Goal: Task Accomplishment & Management: Use online tool/utility

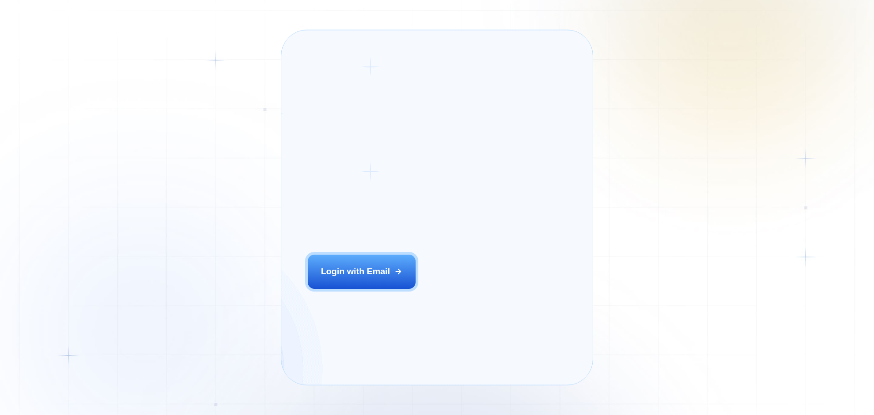
click at [382, 279] on div "Login ‍ Welcome to GigRadar. AI Business Manager for Agencies Login with Email" at bounding box center [376, 207] width 163 height 328
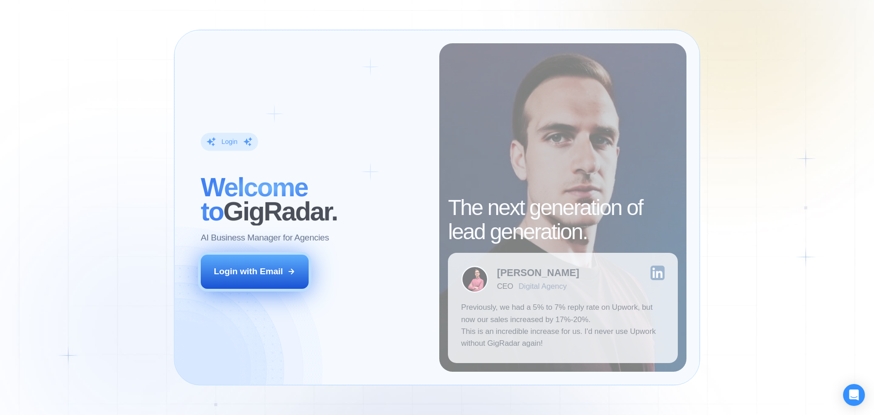
click at [256, 284] on button "Login with Email" at bounding box center [255, 272] width 108 height 34
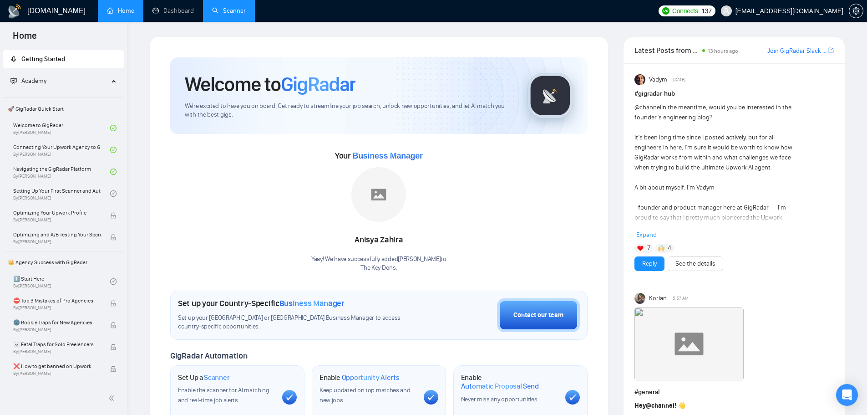
click at [212, 7] on link "Scanner" at bounding box center [229, 11] width 34 height 8
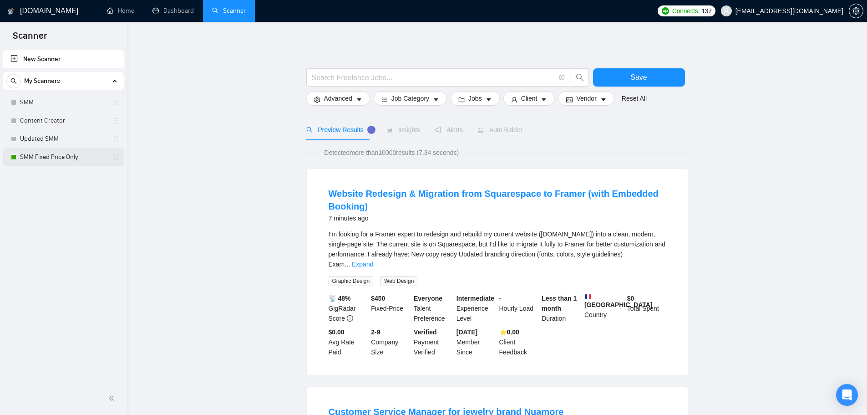
click at [56, 157] on link "SMM Fixed Price Only" at bounding box center [63, 157] width 87 height 18
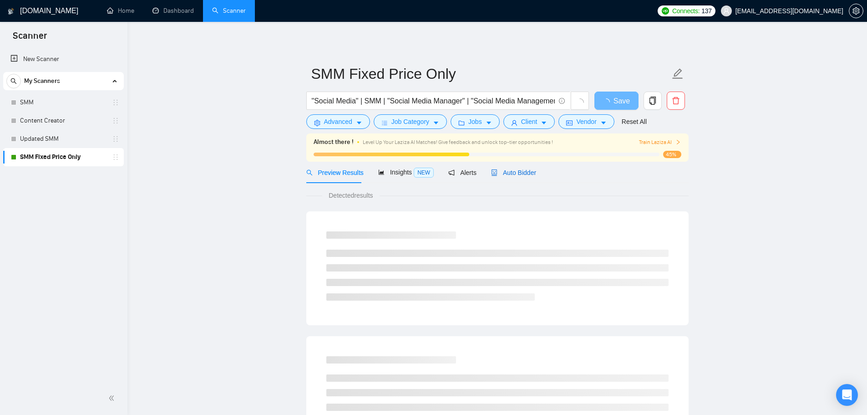
click at [521, 172] on span "Auto Bidder" at bounding box center [513, 172] width 45 height 7
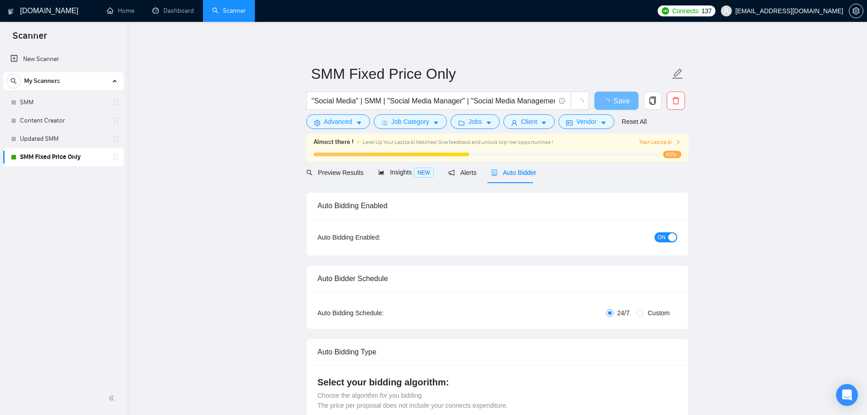
checkbox input "true"
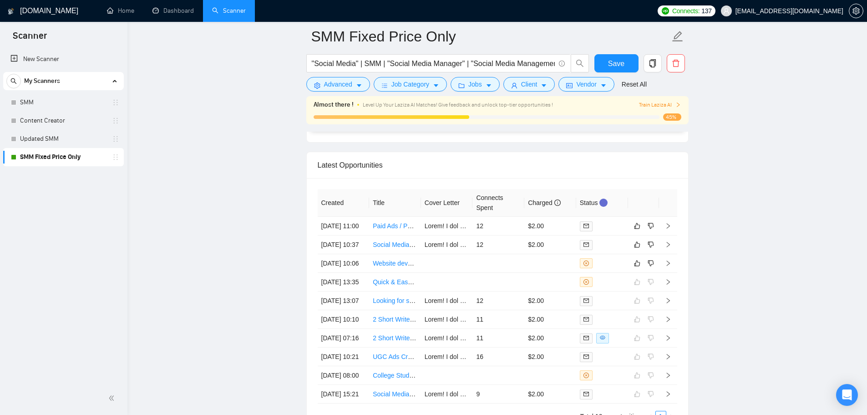
scroll to position [2425, 0]
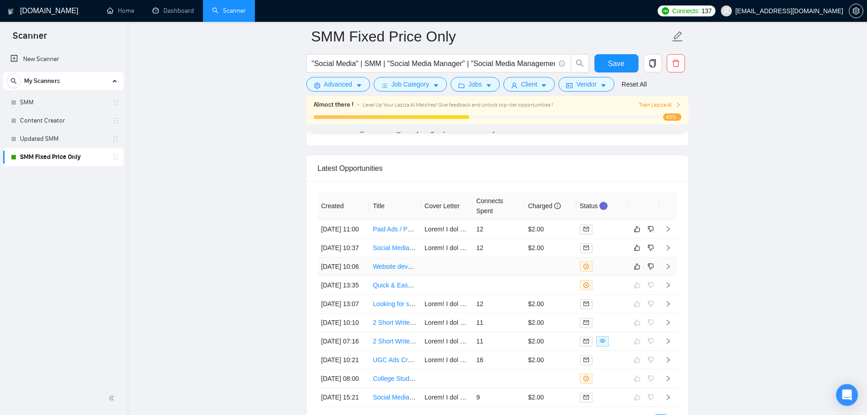
click at [520, 276] on td at bounding box center [499, 266] width 52 height 19
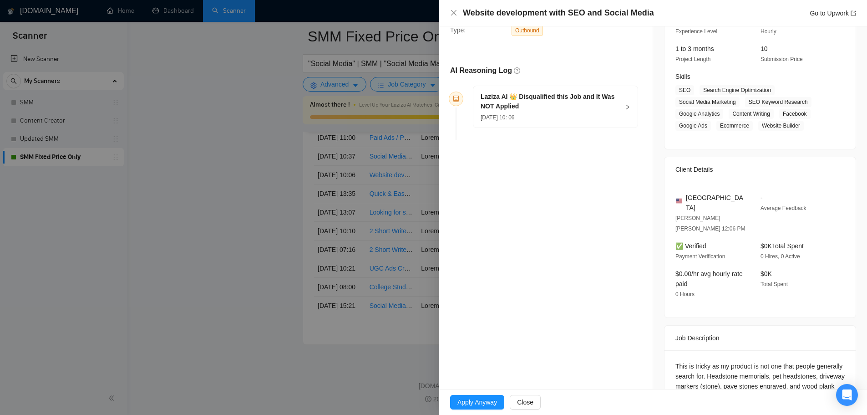
scroll to position [120, 0]
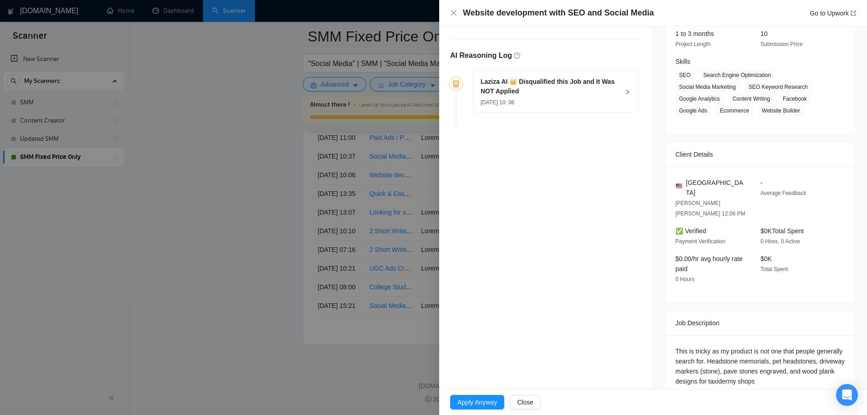
click at [304, 286] on div at bounding box center [433, 207] width 867 height 415
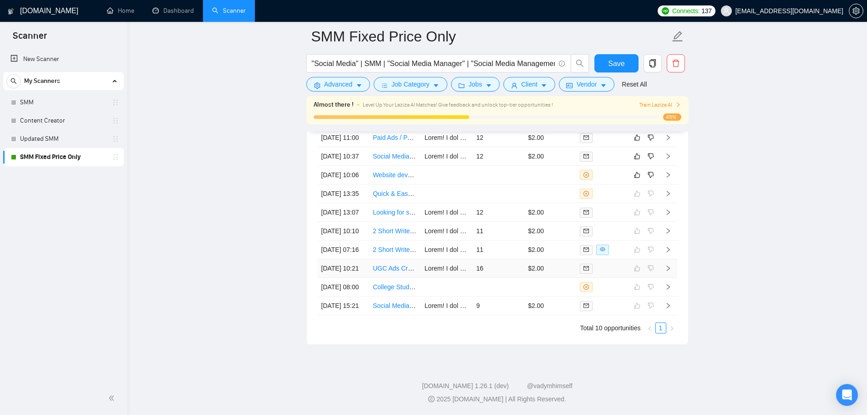
scroll to position [2516, 0]
click at [634, 179] on icon "like" at bounding box center [637, 175] width 6 height 7
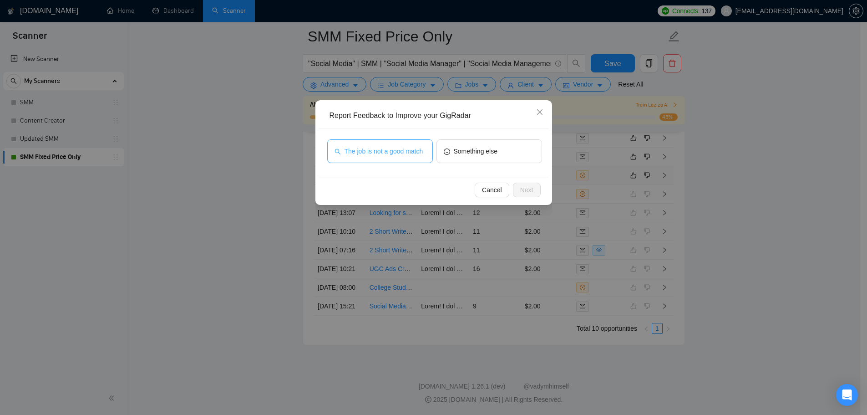
drag, startPoint x: 362, startPoint y: 148, endPoint x: 468, endPoint y: 181, distance: 111.6
click at [362, 148] on span "The job is not a good match" at bounding box center [384, 151] width 79 height 10
click at [523, 189] on span "Next" at bounding box center [526, 190] width 13 height 10
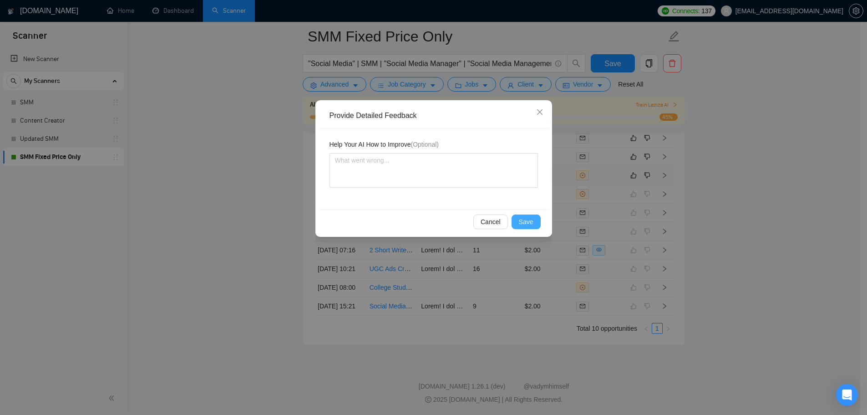
click at [530, 219] on span "Save" at bounding box center [526, 222] width 15 height 10
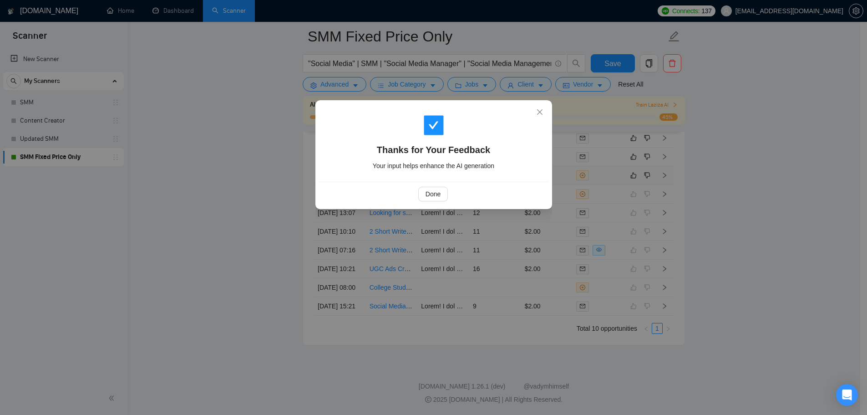
click at [454, 193] on div "Done" at bounding box center [433, 194] width 215 height 15
click at [440, 193] on span "Done" at bounding box center [433, 194] width 15 height 10
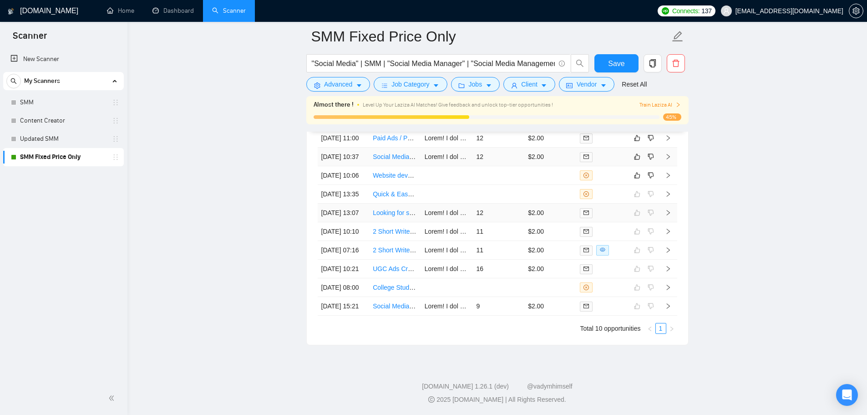
click at [493, 204] on td "12" at bounding box center [499, 213] width 52 height 19
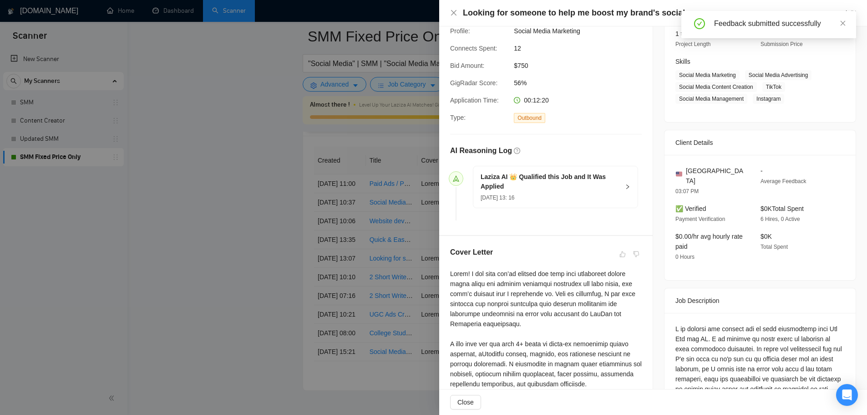
click at [77, 196] on div at bounding box center [433, 207] width 867 height 415
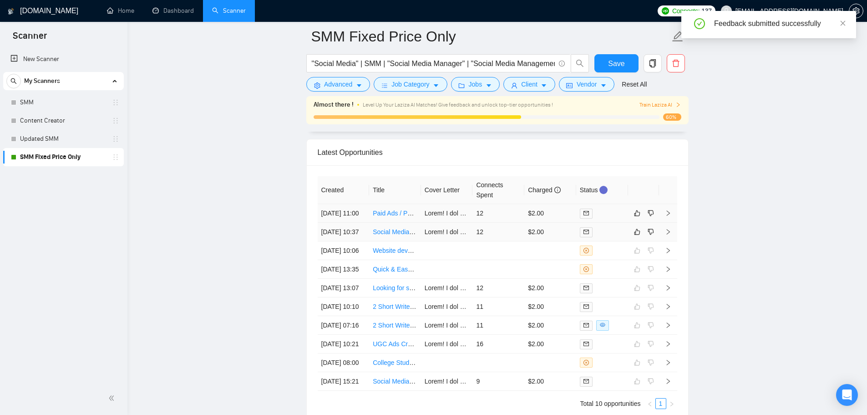
scroll to position [2425, 0]
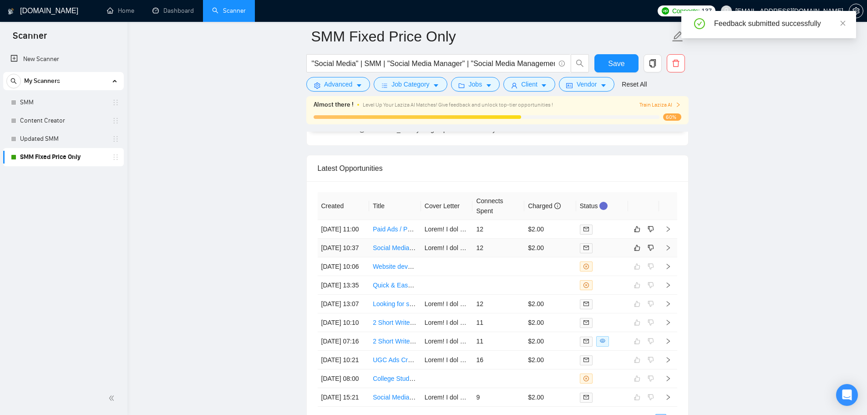
click at [483, 255] on td "12" at bounding box center [499, 248] width 52 height 19
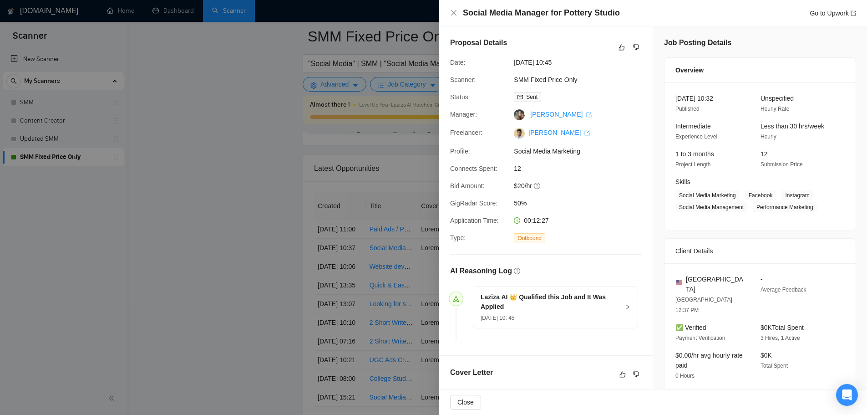
click at [294, 265] on div at bounding box center [433, 207] width 867 height 415
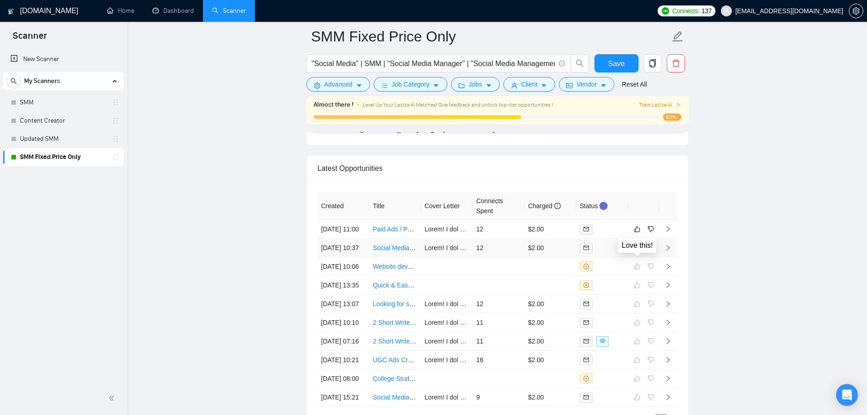
click at [638, 251] on icon "like" at bounding box center [637, 247] width 6 height 7
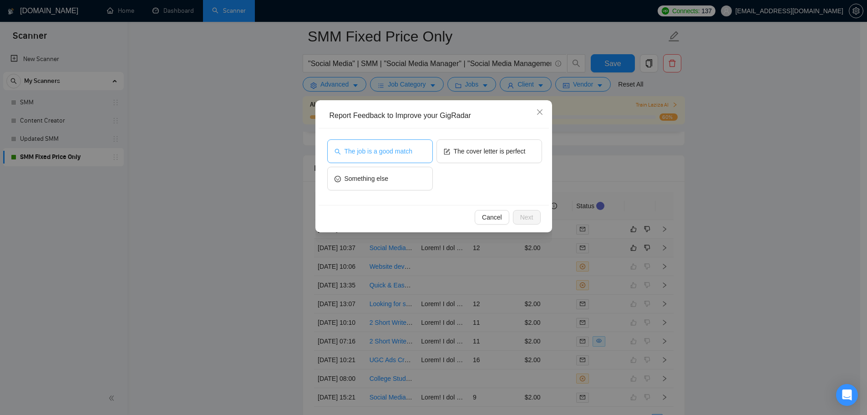
click at [388, 148] on span "The job is a good match" at bounding box center [379, 151] width 68 height 10
click at [547, 158] on div "The job is a good match The cover letter is perfect Something else" at bounding box center [434, 166] width 230 height 76
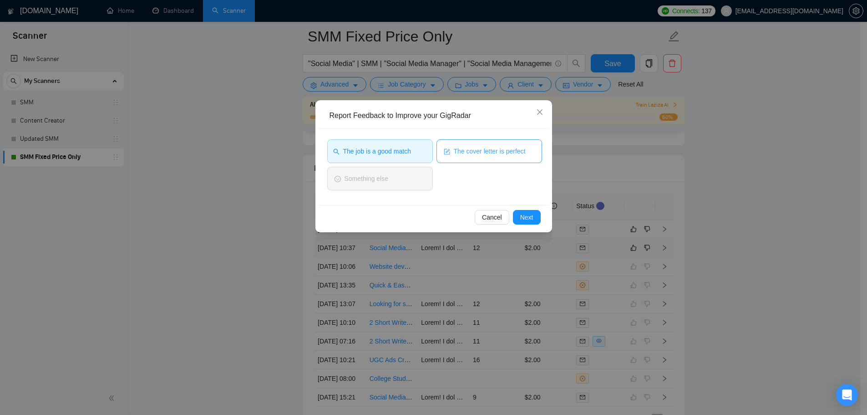
click at [499, 152] on span "The cover letter is perfect" at bounding box center [490, 151] width 72 height 10
click at [536, 215] on button "Next" at bounding box center [527, 217] width 28 height 15
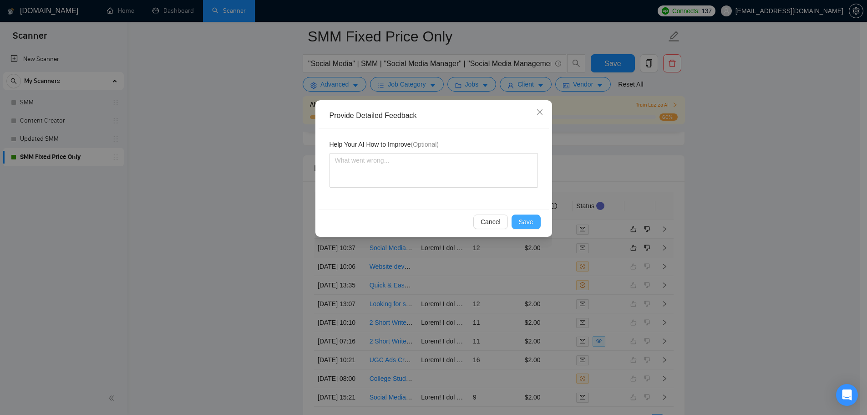
click at [523, 217] on span "Save" at bounding box center [526, 222] width 15 height 10
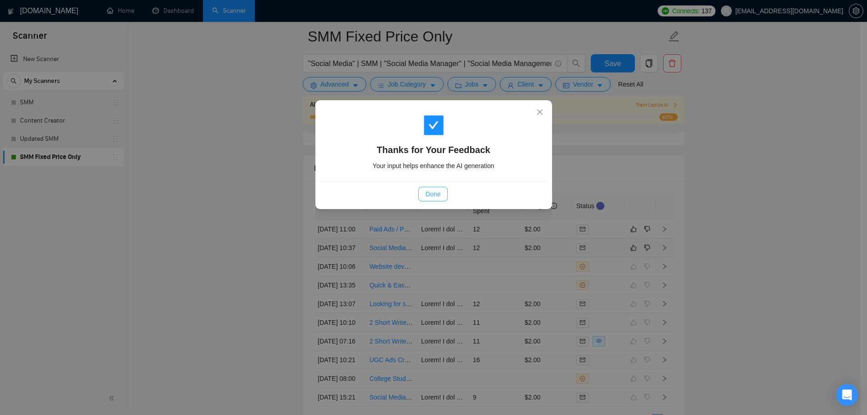
click at [432, 191] on span "Done" at bounding box center [433, 194] width 15 height 10
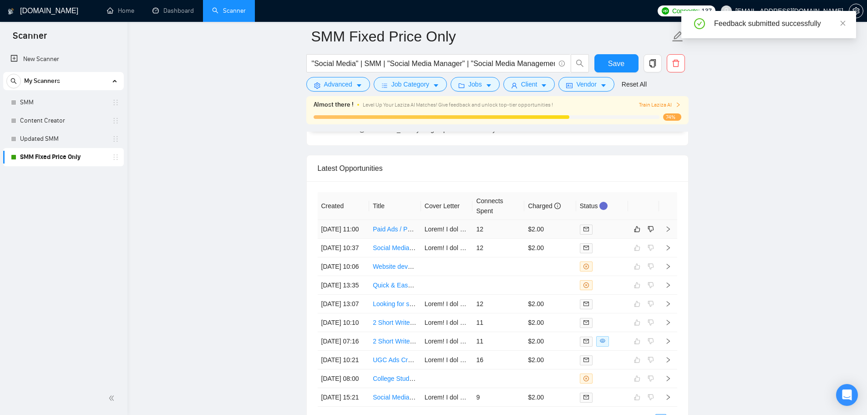
click at [547, 234] on td "$2.00" at bounding box center [551, 229] width 52 height 19
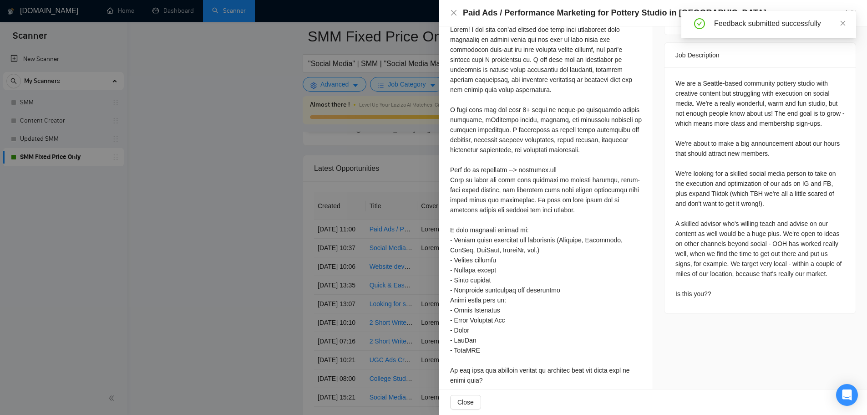
scroll to position [319, 0]
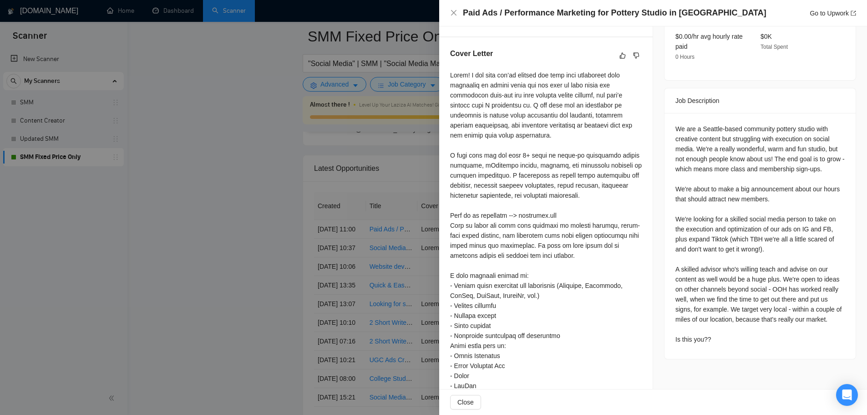
click at [328, 273] on div at bounding box center [433, 207] width 867 height 415
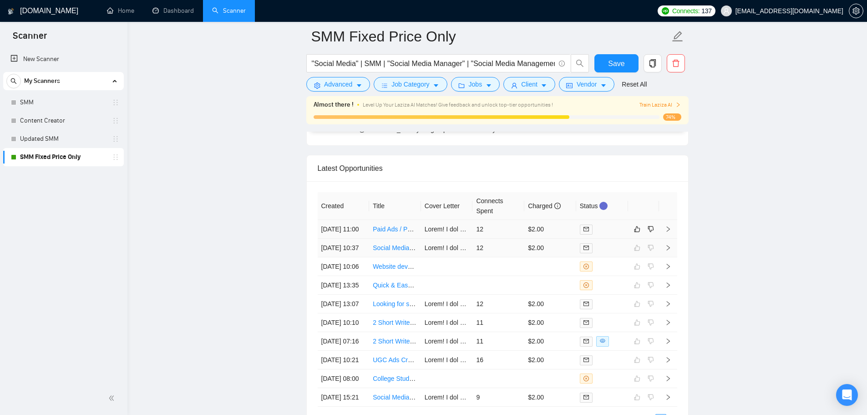
click at [575, 236] on td "$2.00" at bounding box center [551, 229] width 52 height 19
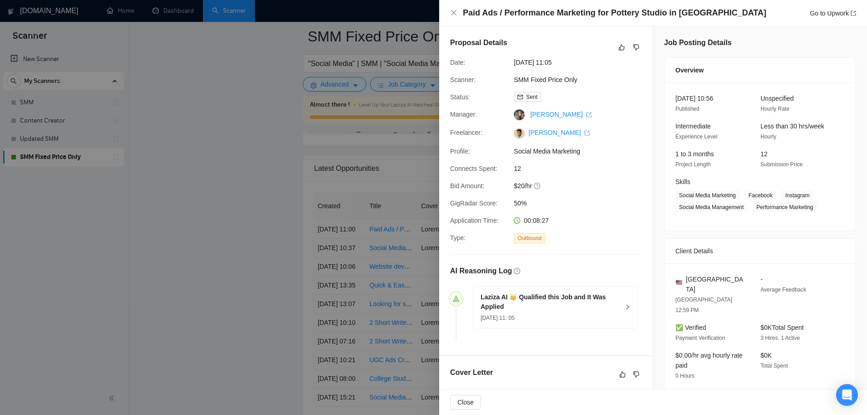
click at [246, 290] on div at bounding box center [433, 207] width 867 height 415
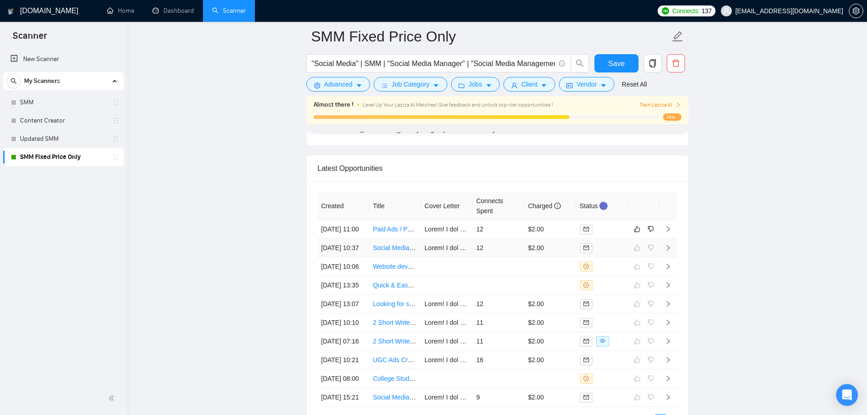
click at [493, 257] on td "12" at bounding box center [499, 248] width 52 height 19
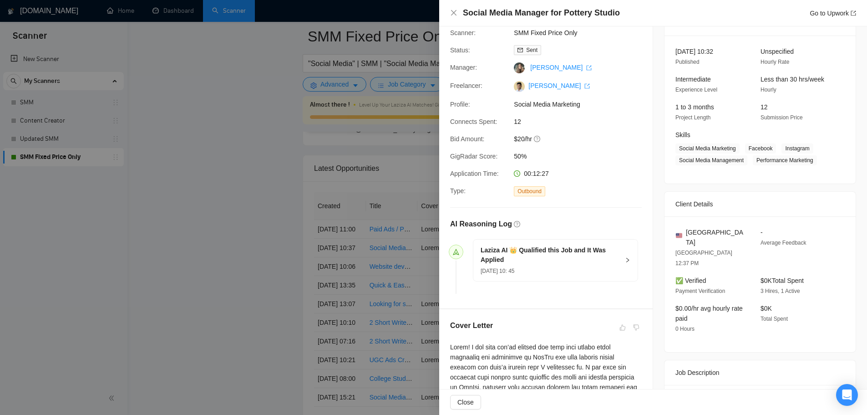
scroll to position [273, 0]
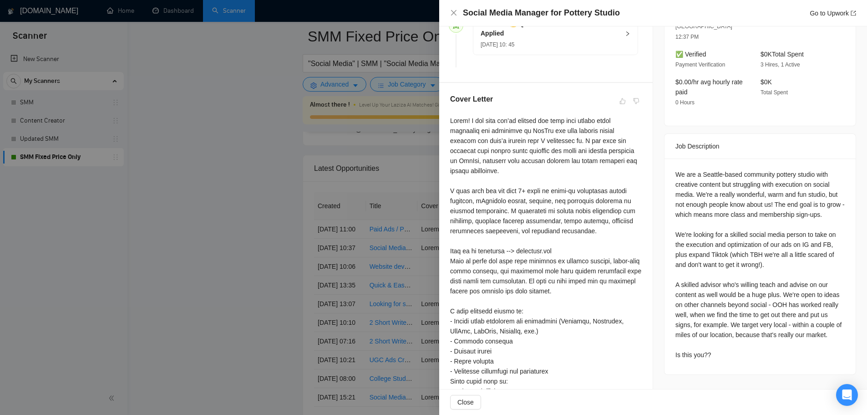
click at [260, 220] on div at bounding box center [433, 207] width 867 height 415
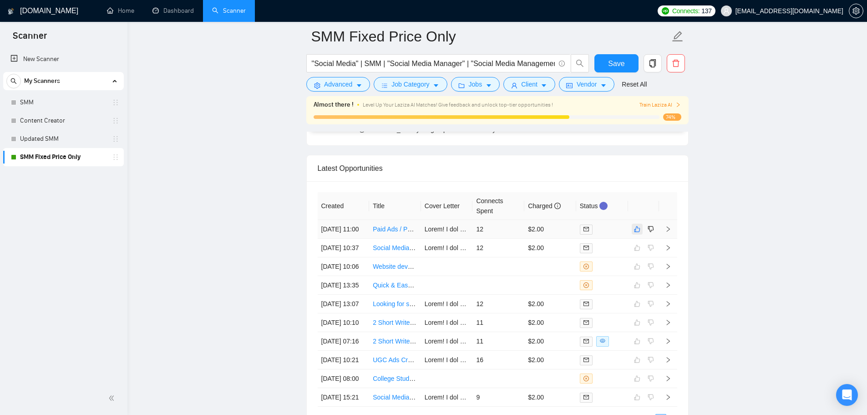
click at [638, 232] on icon "like" at bounding box center [637, 229] width 6 height 6
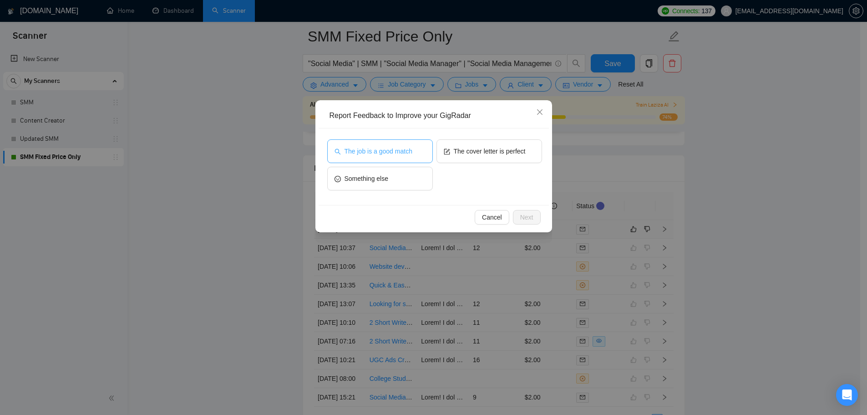
click at [387, 151] on span "The job is a good match" at bounding box center [379, 151] width 68 height 10
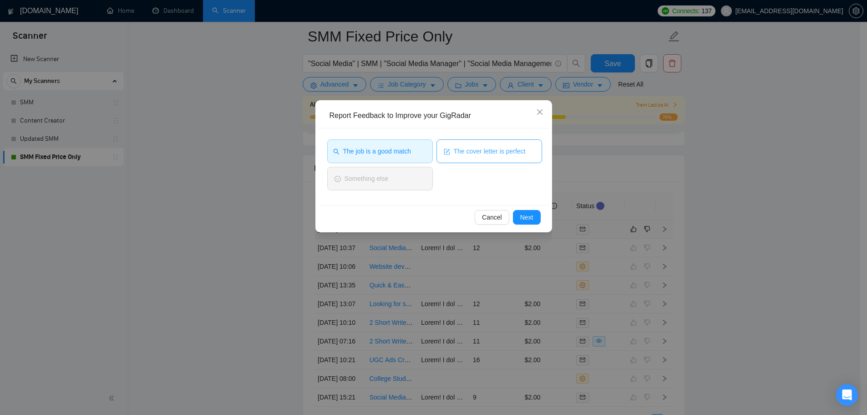
click at [505, 153] on span "The cover letter is perfect" at bounding box center [490, 151] width 72 height 10
click at [520, 213] on span "Next" at bounding box center [526, 217] width 13 height 10
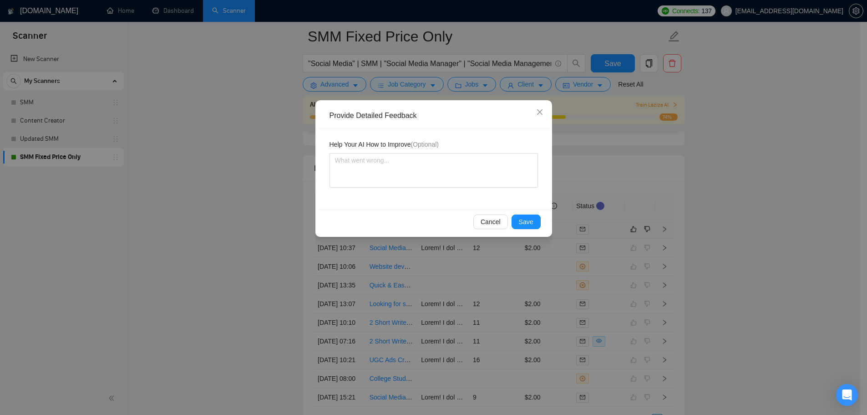
click at [511, 223] on div "Cancel Save" at bounding box center [433, 221] width 215 height 15
click at [521, 226] on span "Save" at bounding box center [526, 222] width 15 height 10
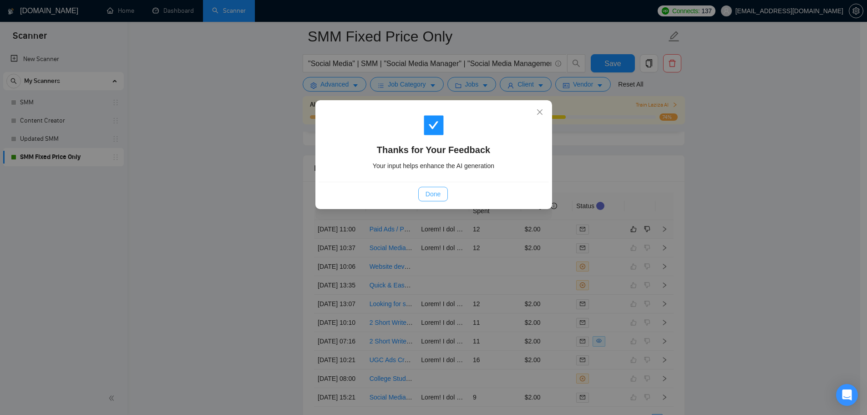
click at [422, 195] on button "Done" at bounding box center [433, 194] width 30 height 15
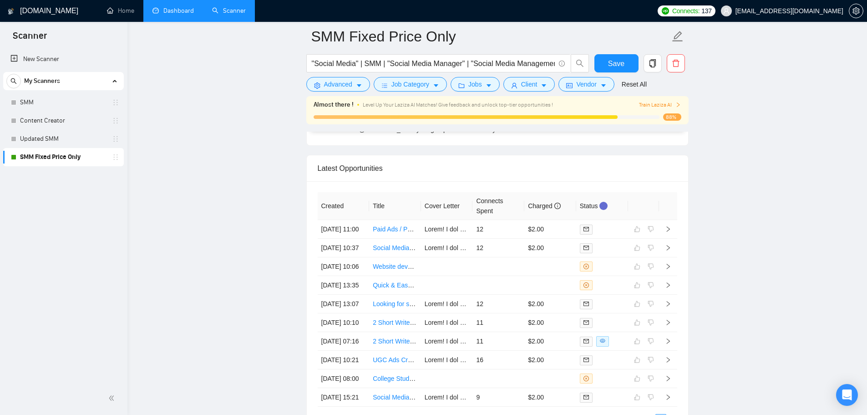
click at [154, 10] on link "Dashboard" at bounding box center [173, 11] width 41 height 8
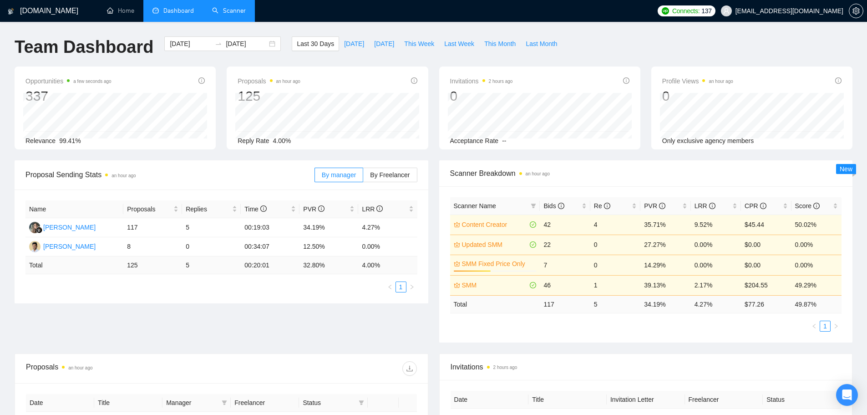
click at [212, 7] on link "Scanner" at bounding box center [229, 11] width 34 height 8
